Goal: Find specific page/section: Find specific page/section

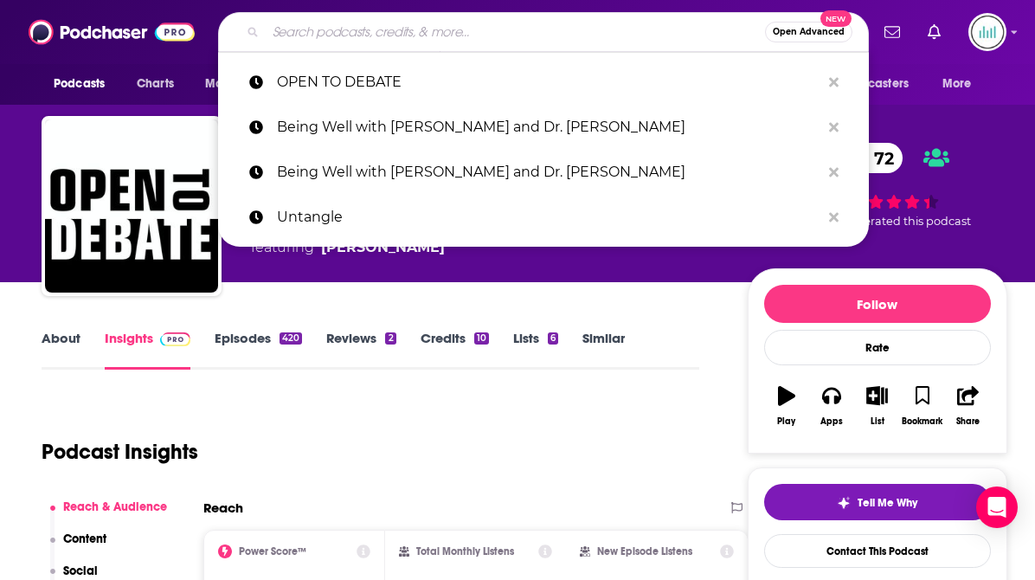
click at [351, 34] on input "Search podcasts, credits, & more..." at bounding box center [515, 32] width 499 height 28
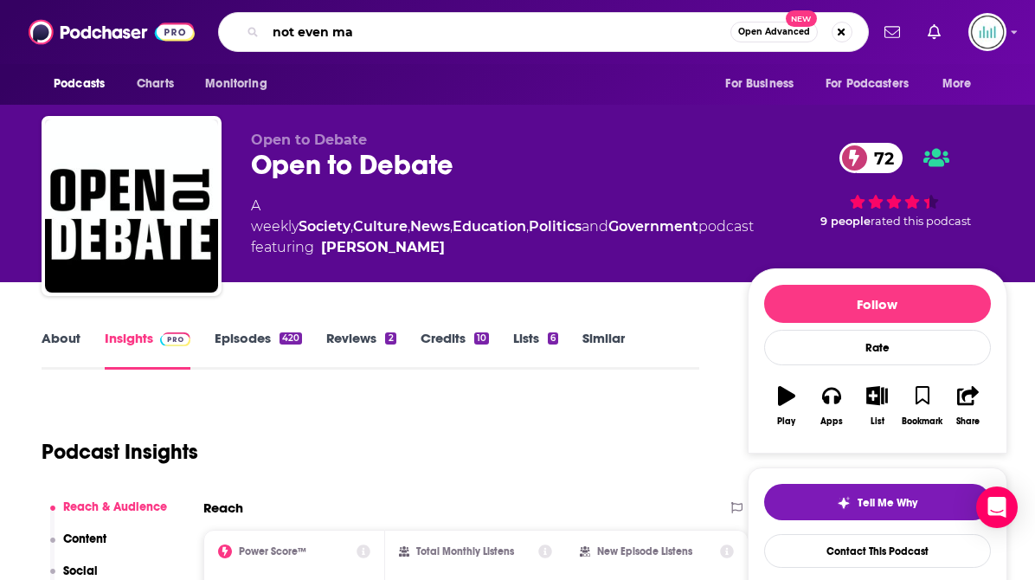
type input "not even mad"
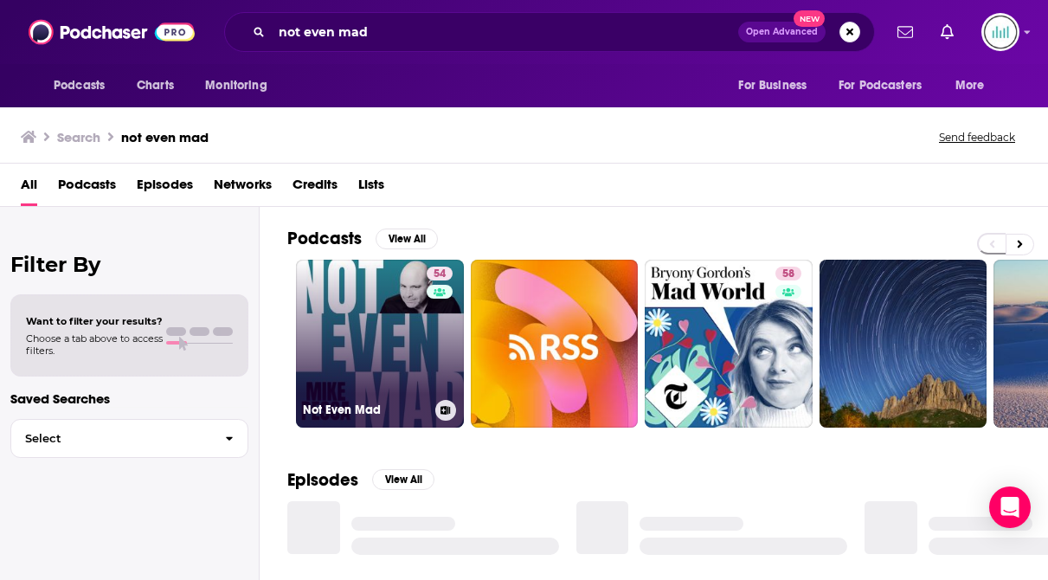
click at [387, 353] on link "54 Not Even Mad" at bounding box center [380, 344] width 168 height 168
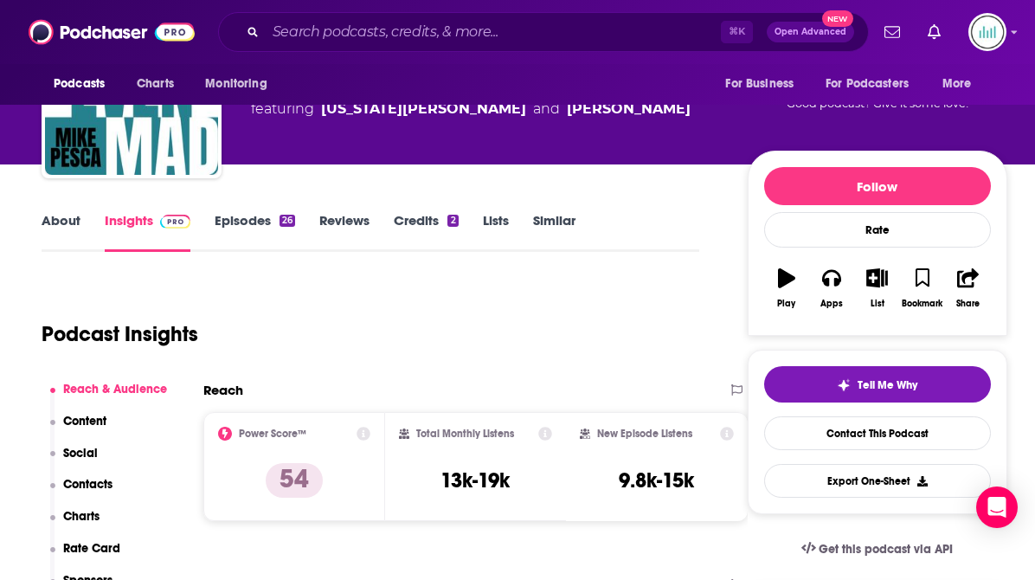
scroll to position [120, 0]
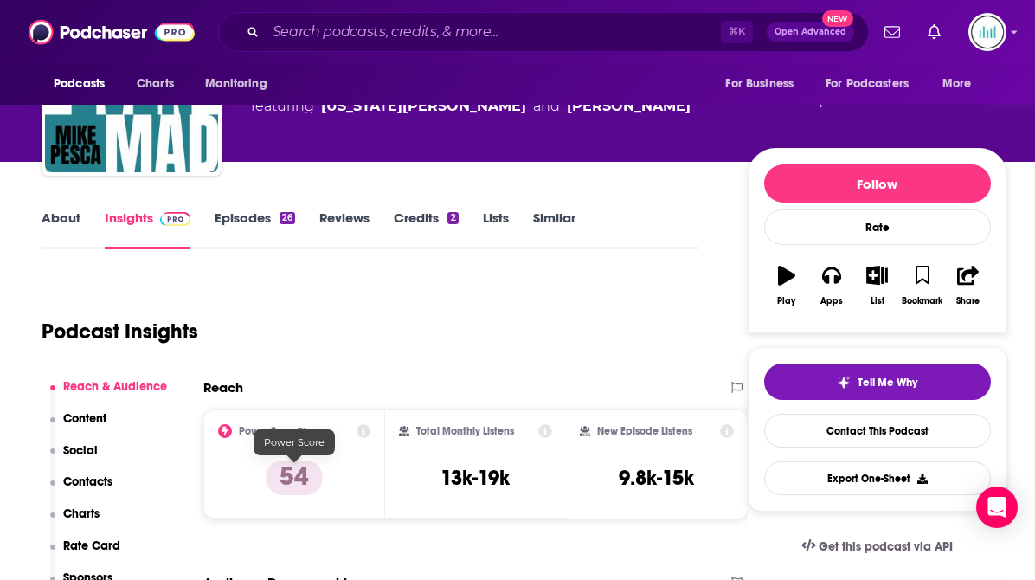
click at [293, 475] on p "54" at bounding box center [294, 478] width 57 height 35
